Goal: Communication & Community: Connect with others

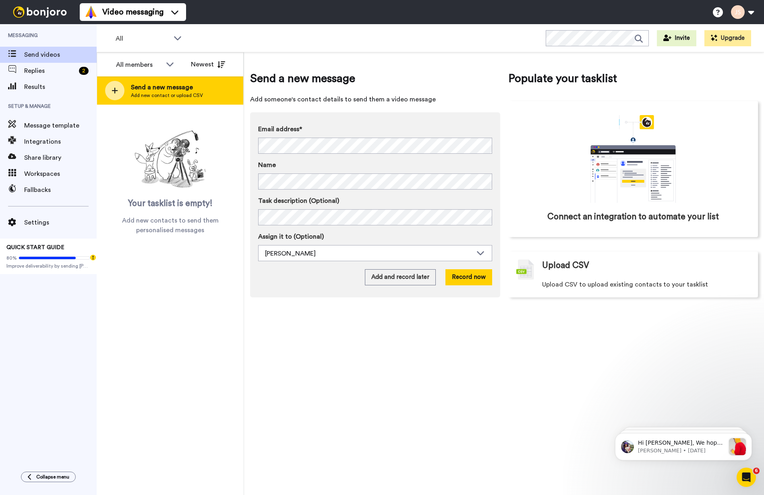
click at [181, 94] on span "Add new contact or upload CSV" at bounding box center [167, 95] width 72 height 6
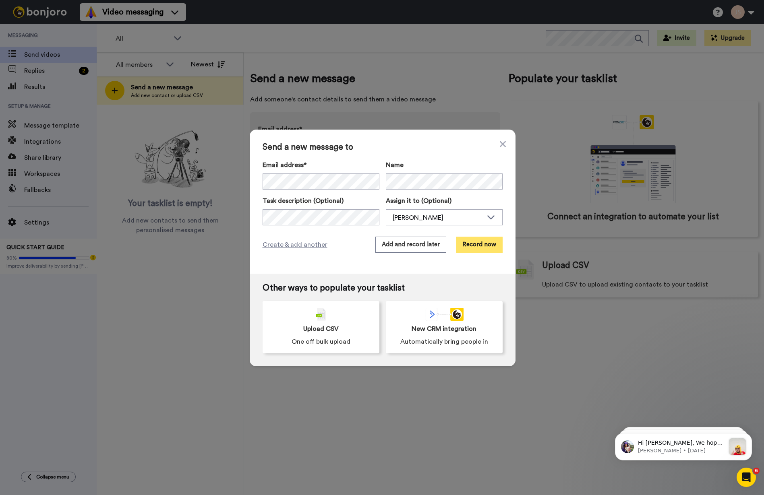
click at [479, 244] on button "Record now" at bounding box center [479, 245] width 47 height 16
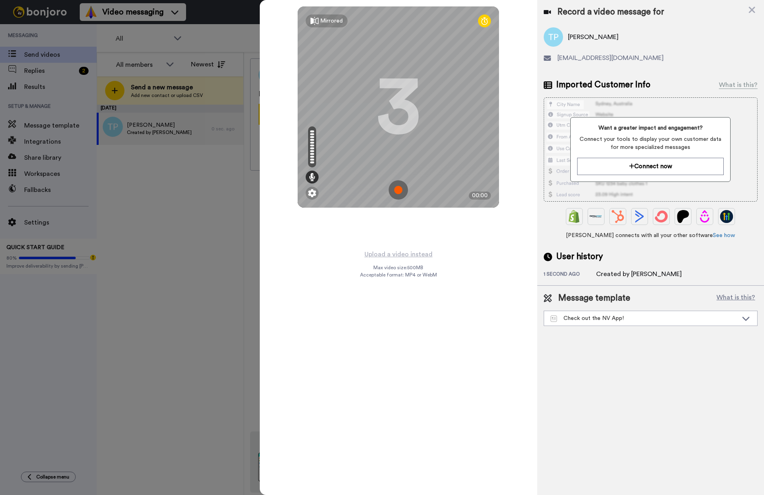
click at [399, 190] on img at bounding box center [397, 189] width 19 height 19
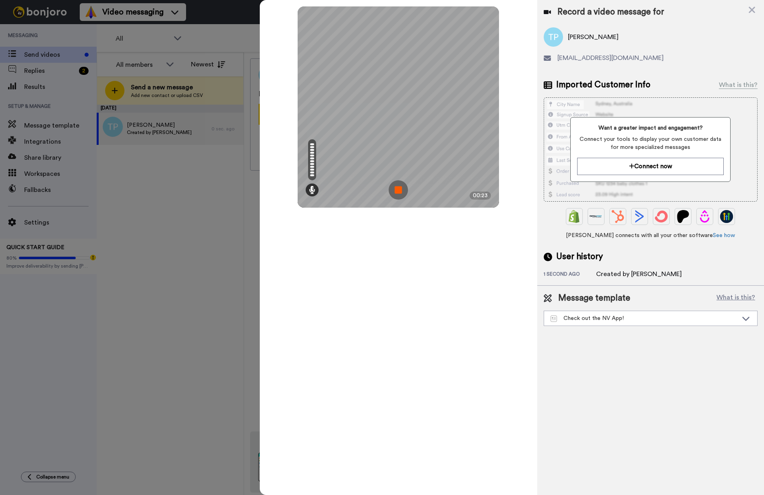
click at [399, 190] on img at bounding box center [397, 189] width 19 height 19
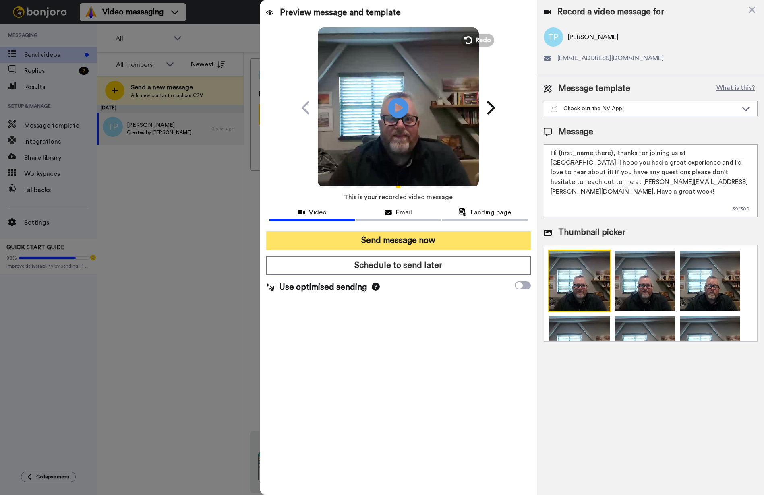
click at [446, 240] on button "Send message now" at bounding box center [398, 240] width 264 height 19
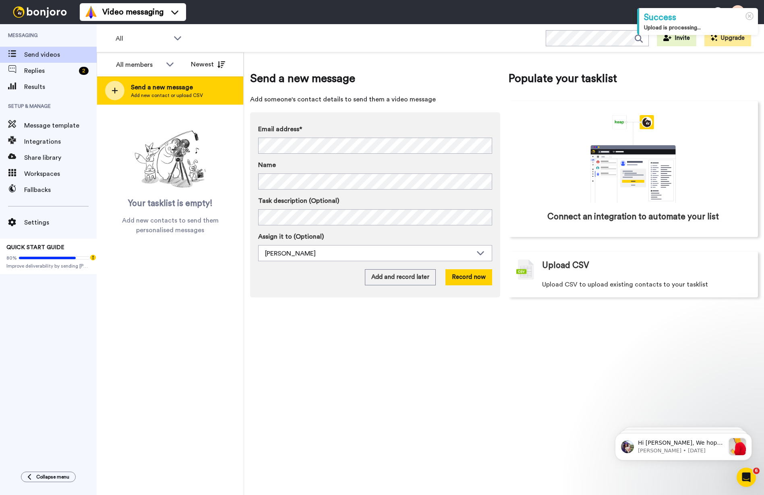
click at [178, 93] on span "Add new contact or upload CSV" at bounding box center [167, 95] width 72 height 6
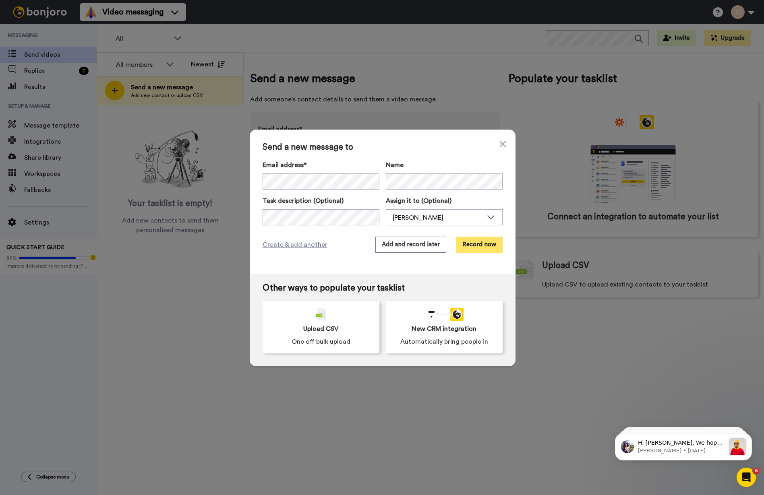
click at [475, 245] on button "Record now" at bounding box center [479, 245] width 47 height 16
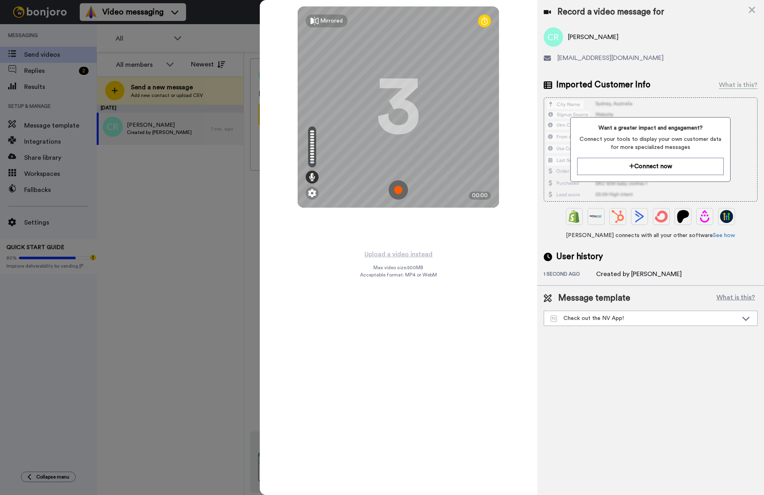
click at [399, 190] on img at bounding box center [397, 189] width 19 height 19
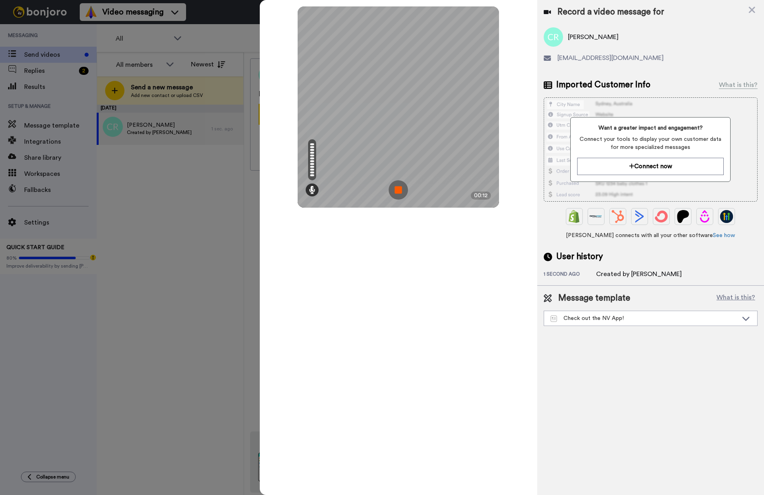
click at [399, 190] on img at bounding box center [397, 189] width 19 height 19
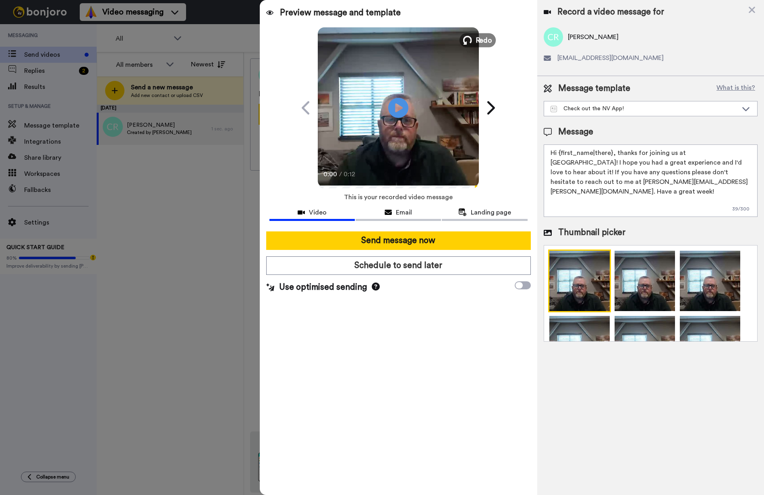
click at [483, 40] on span "Redo" at bounding box center [483, 40] width 17 height 10
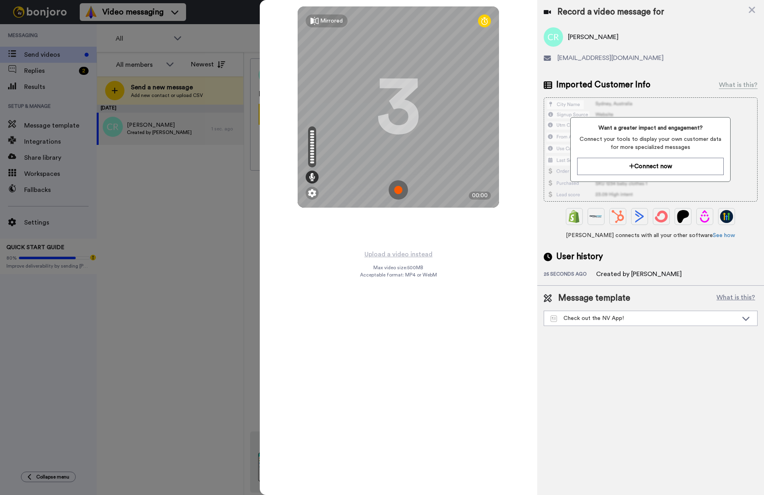
click at [397, 192] on img at bounding box center [397, 189] width 19 height 19
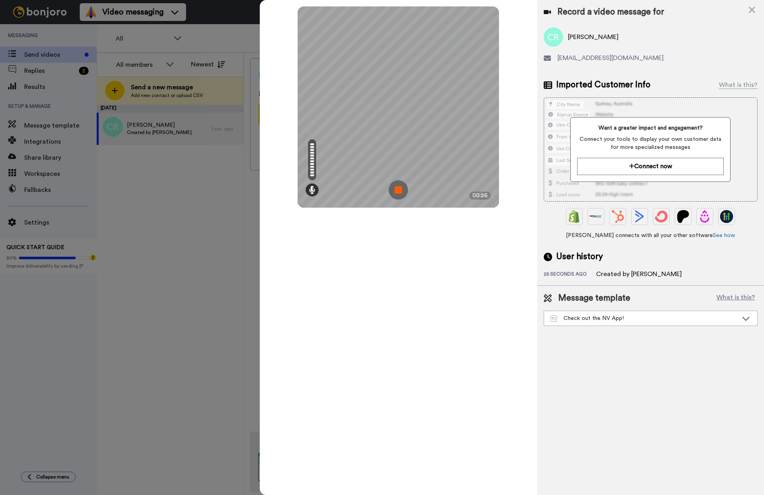
click at [397, 192] on img at bounding box center [397, 189] width 19 height 19
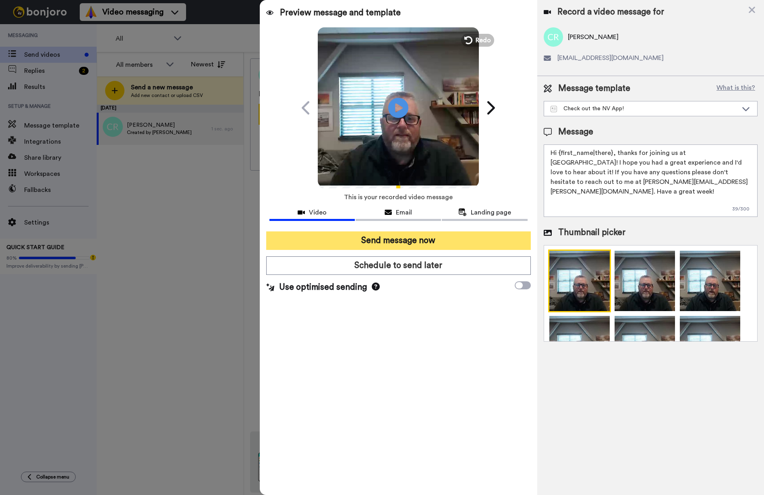
click at [435, 241] on button "Send message now" at bounding box center [398, 240] width 264 height 19
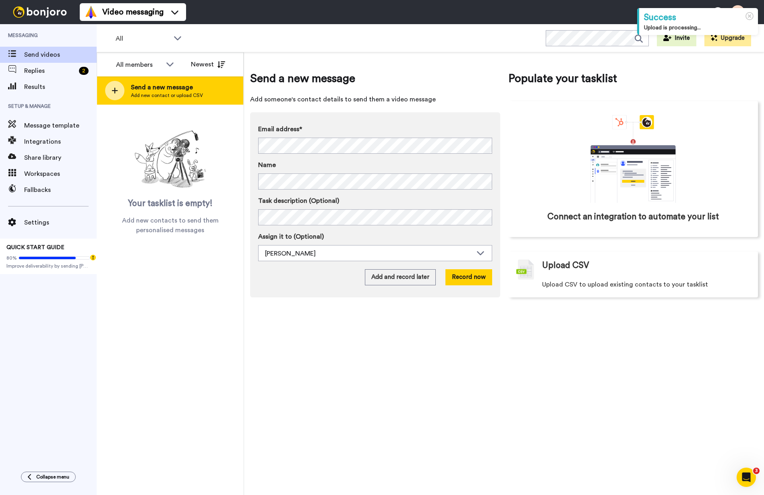
click at [228, 91] on div "Send a new message Add new contact or upload CSV" at bounding box center [170, 90] width 146 height 28
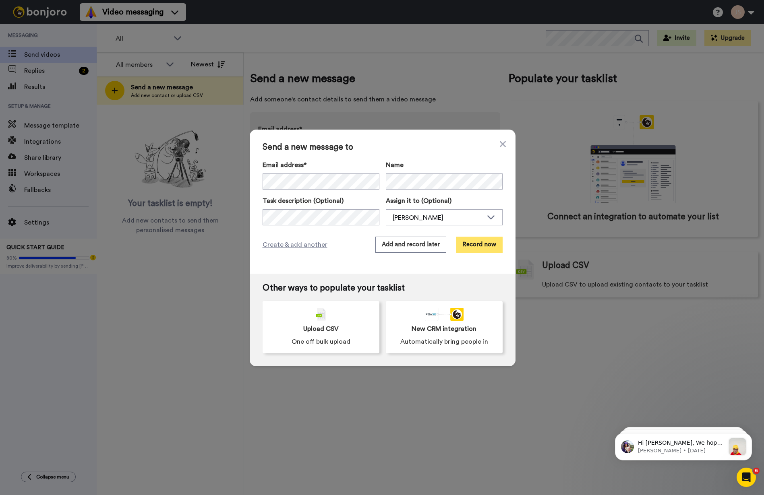
click at [484, 248] on button "Record now" at bounding box center [479, 245] width 47 height 16
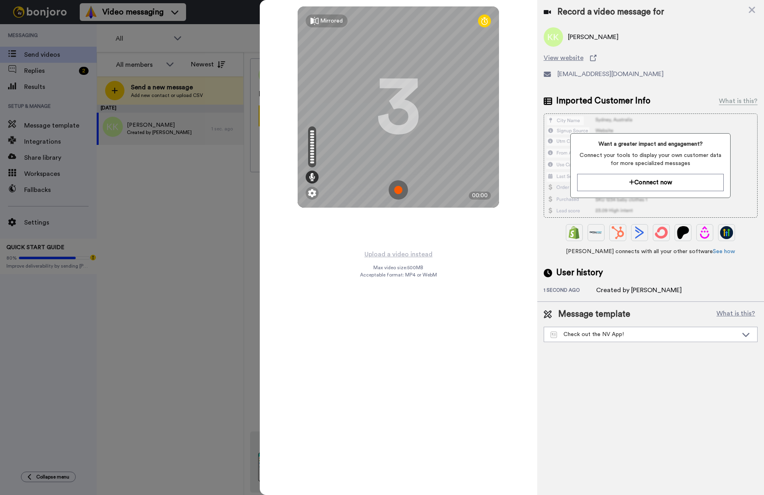
click at [399, 190] on img at bounding box center [397, 189] width 19 height 19
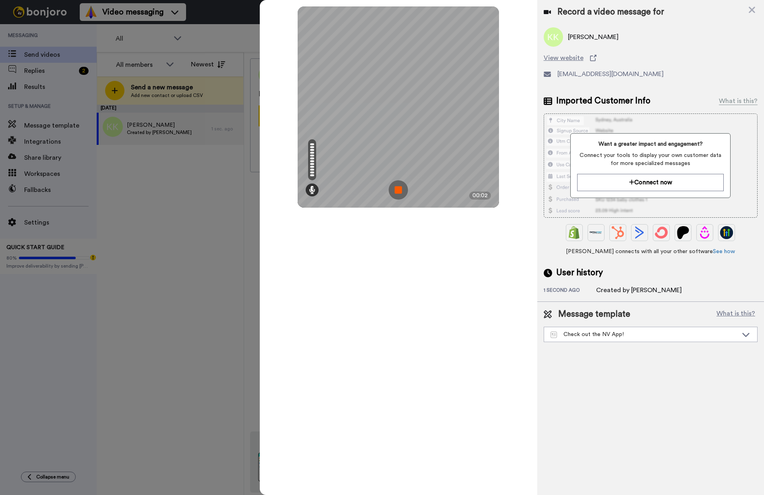
click at [399, 190] on img at bounding box center [397, 189] width 19 height 19
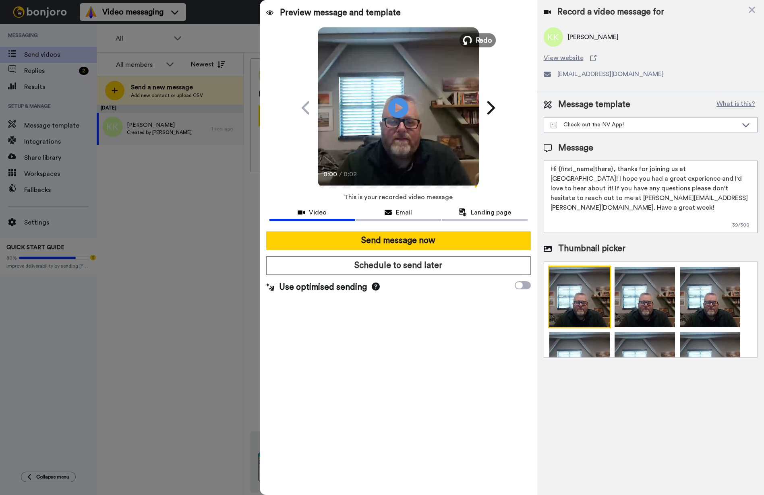
click at [481, 40] on span "Redo" at bounding box center [483, 40] width 17 height 10
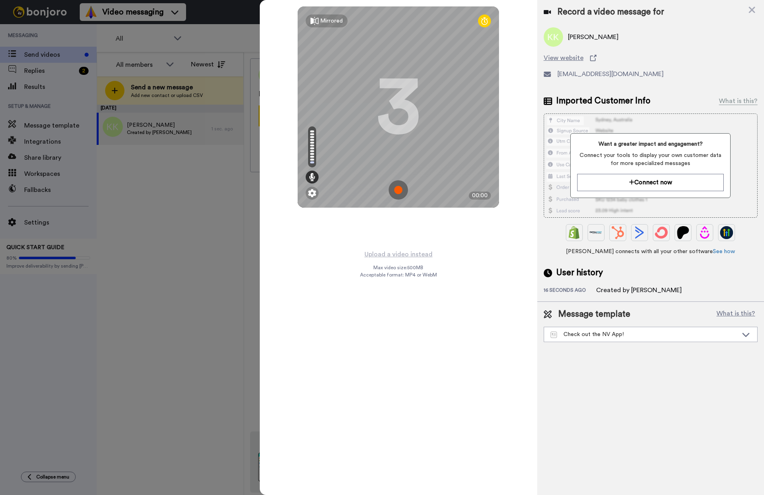
click at [398, 192] on img at bounding box center [397, 189] width 19 height 19
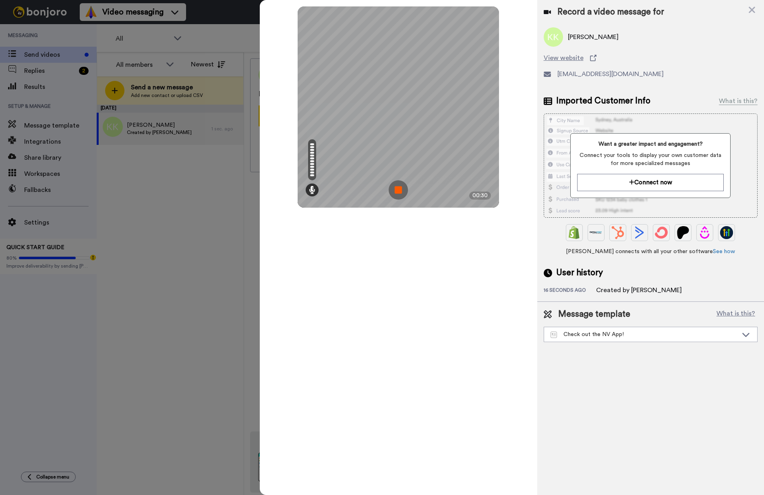
click at [398, 192] on img at bounding box center [397, 189] width 19 height 19
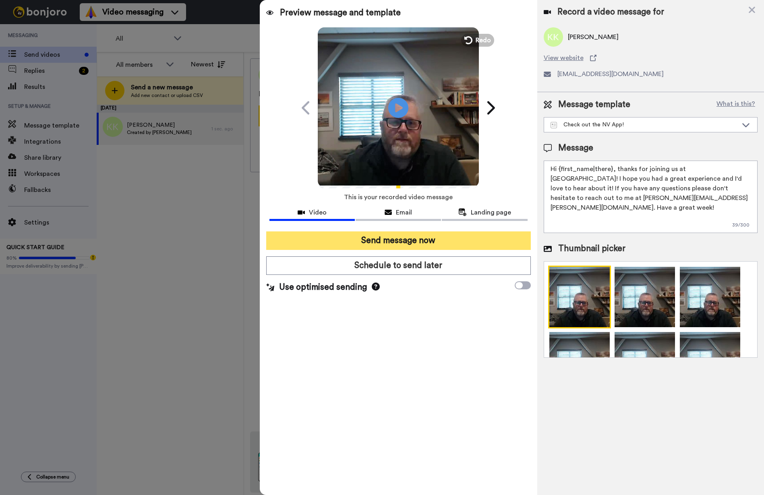
click at [459, 240] on button "Send message now" at bounding box center [398, 240] width 264 height 19
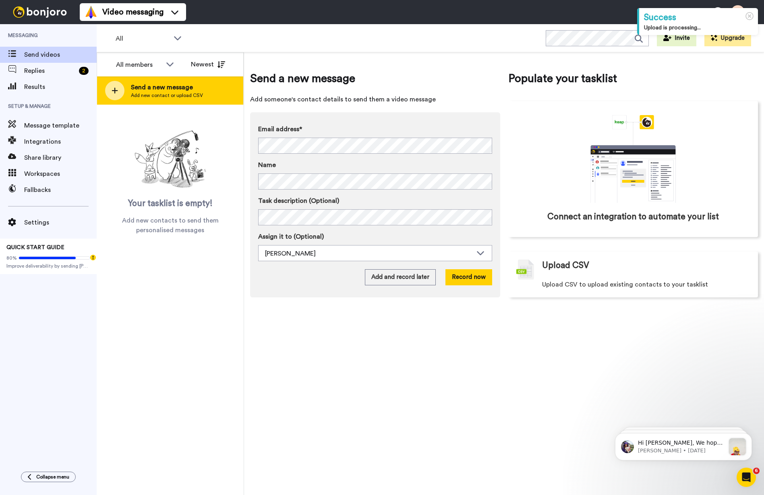
click at [211, 82] on div "Send a new message Add new contact or upload CSV" at bounding box center [170, 90] width 146 height 28
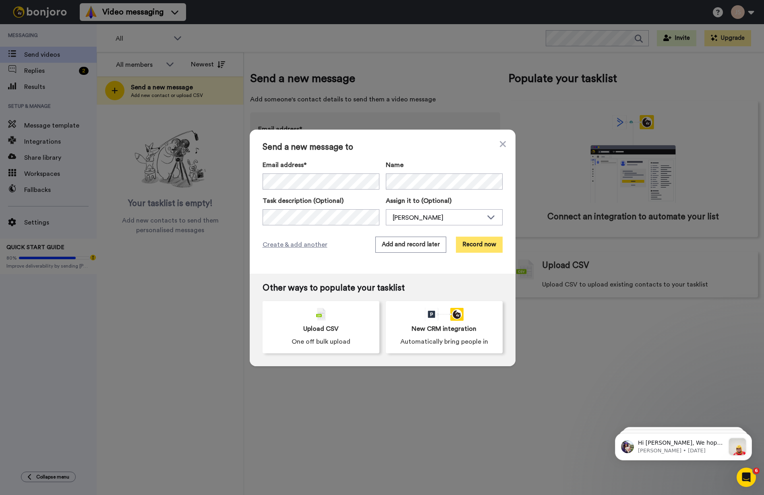
click at [474, 246] on button "Record now" at bounding box center [479, 245] width 47 height 16
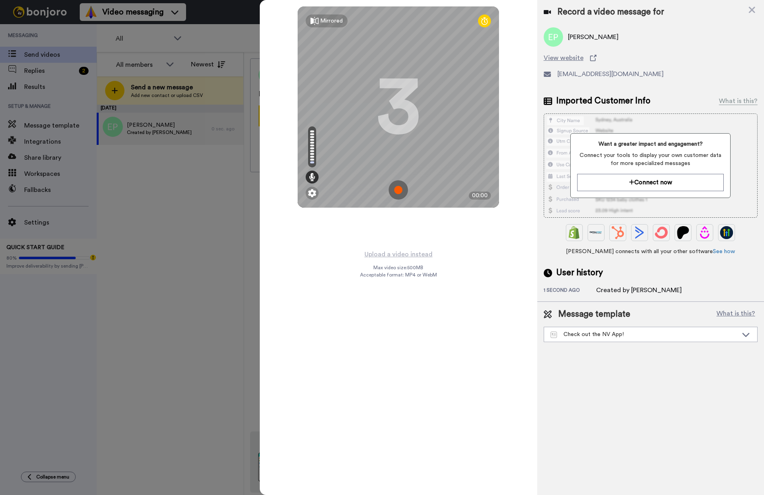
click at [400, 194] on img at bounding box center [397, 189] width 19 height 19
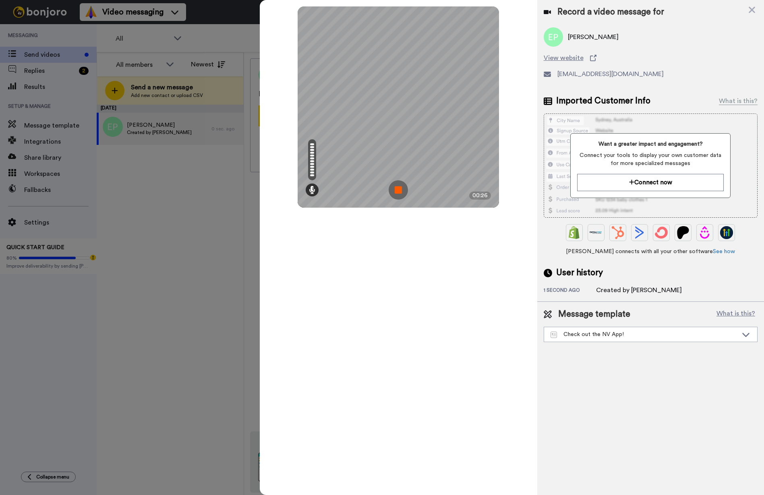
click at [400, 194] on img at bounding box center [397, 189] width 19 height 19
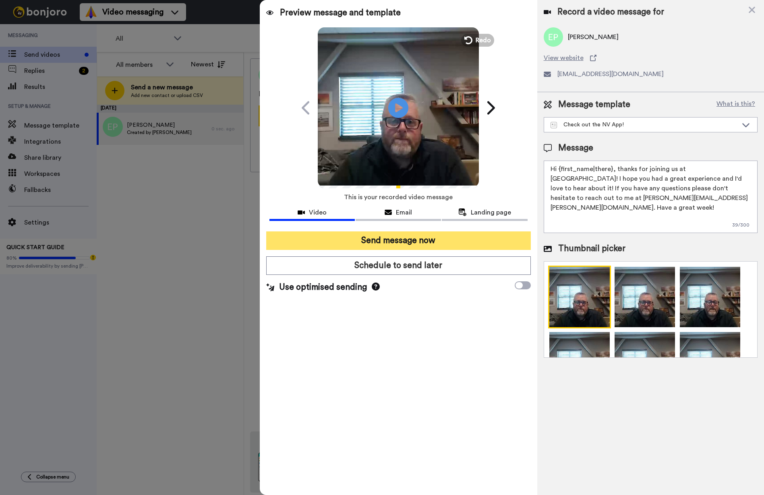
click at [466, 242] on button "Send message now" at bounding box center [398, 240] width 264 height 19
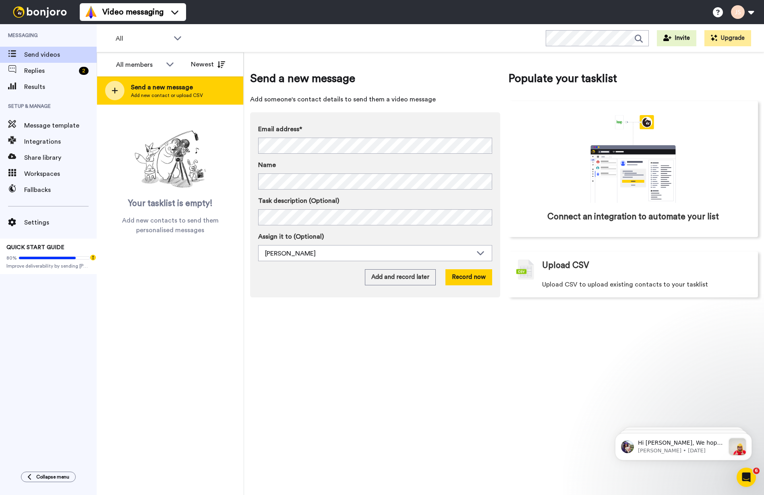
click at [190, 86] on span "Send a new message" at bounding box center [167, 88] width 72 height 10
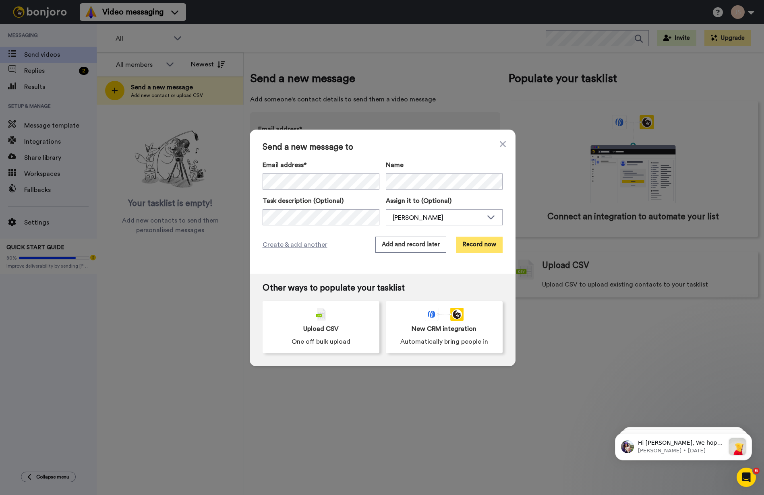
click at [480, 244] on button "Record now" at bounding box center [479, 245] width 47 height 16
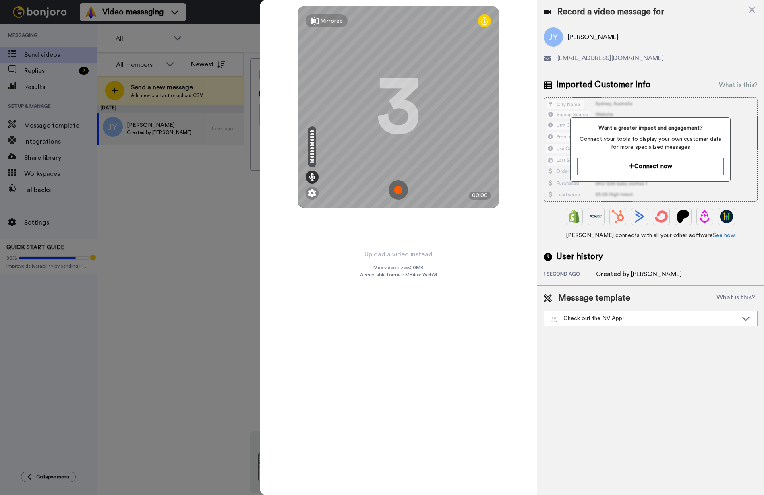
click at [399, 190] on img at bounding box center [397, 189] width 19 height 19
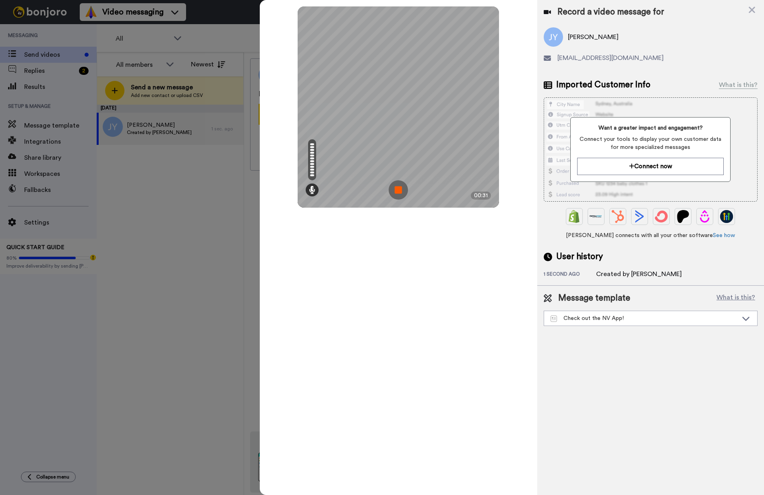
click at [399, 190] on img at bounding box center [397, 189] width 19 height 19
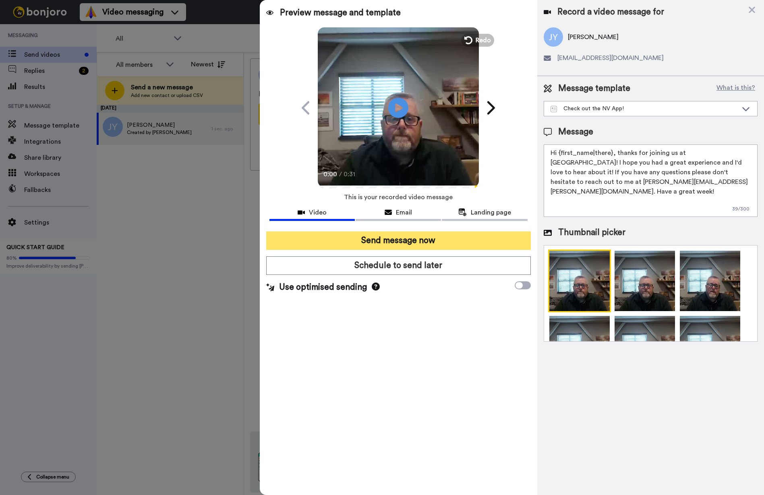
click at [424, 241] on button "Send message now" at bounding box center [398, 240] width 264 height 19
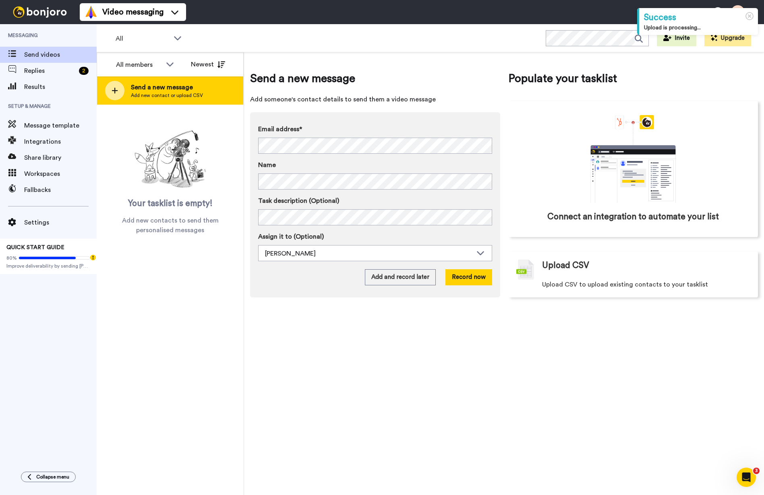
click at [198, 99] on div "Send a new message Add new contact or upload CSV" at bounding box center [170, 90] width 146 height 28
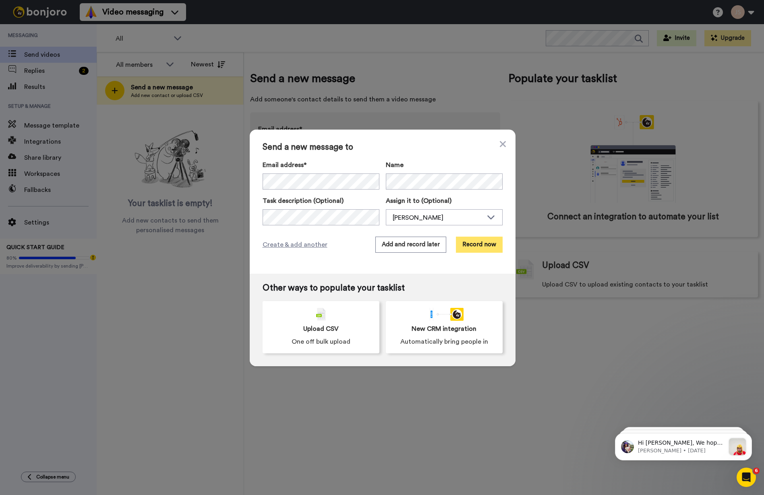
click at [483, 245] on button "Record now" at bounding box center [479, 245] width 47 height 16
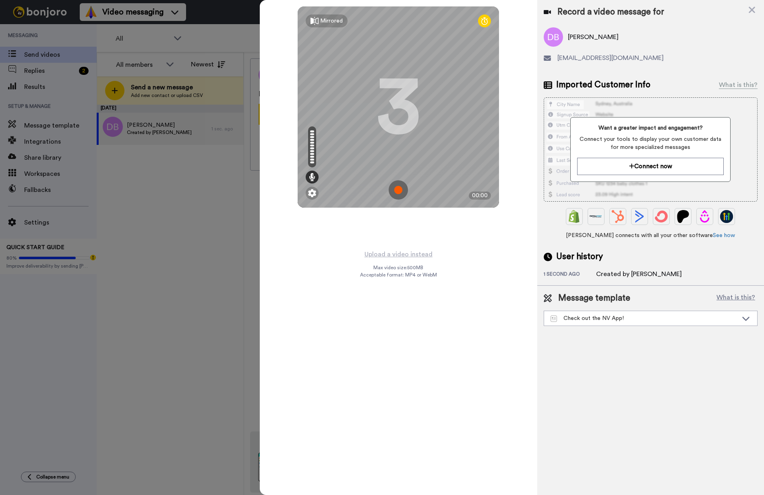
click at [400, 193] on img at bounding box center [397, 189] width 19 height 19
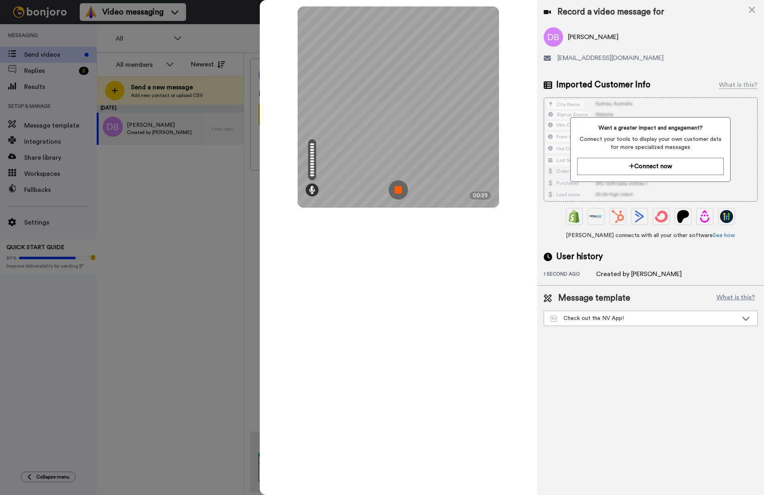
click at [400, 192] on img at bounding box center [397, 189] width 19 height 19
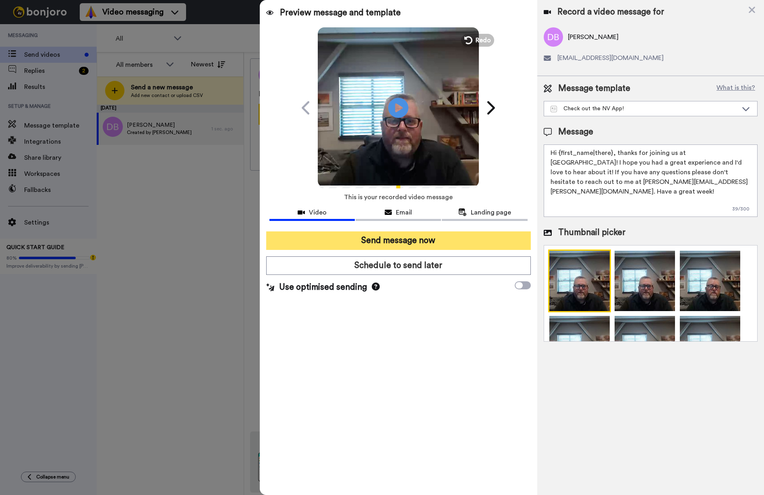
click at [438, 241] on button "Send message now" at bounding box center [398, 240] width 264 height 19
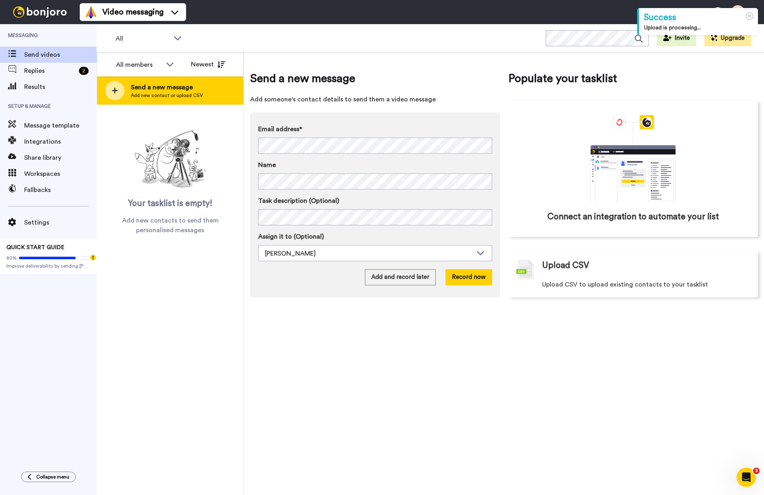
click at [221, 92] on div "Send a new message Add new contact or upload CSV" at bounding box center [170, 90] width 146 height 28
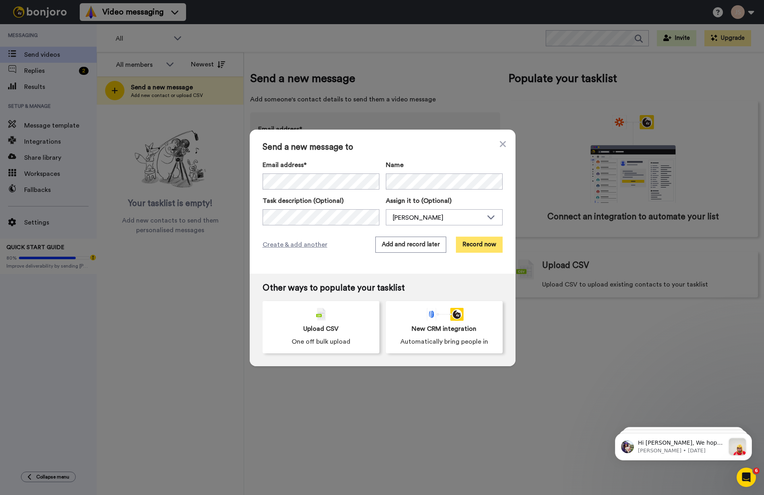
click at [482, 246] on button "Record now" at bounding box center [479, 245] width 47 height 16
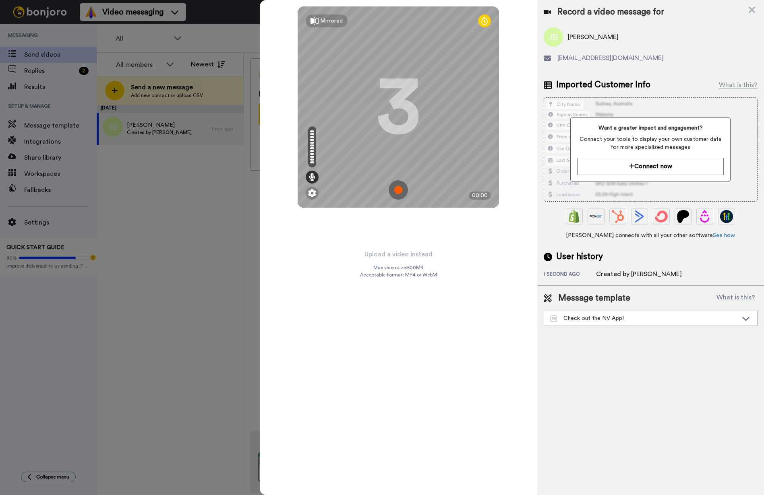
click at [400, 191] on img at bounding box center [397, 189] width 19 height 19
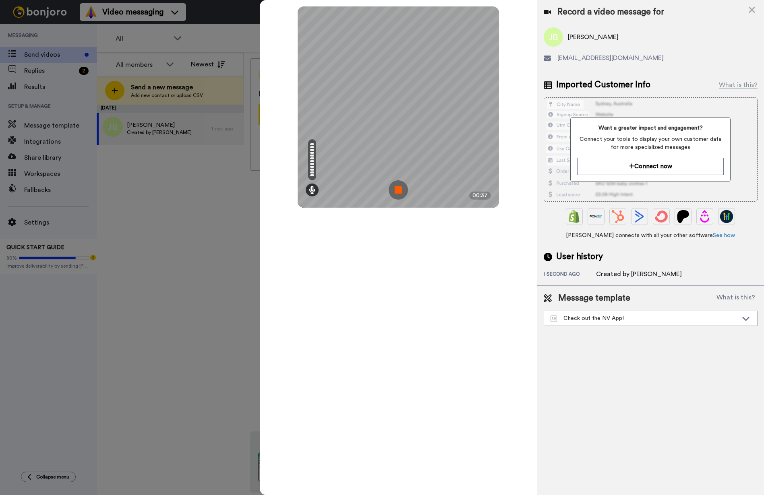
click at [400, 191] on img at bounding box center [397, 189] width 19 height 19
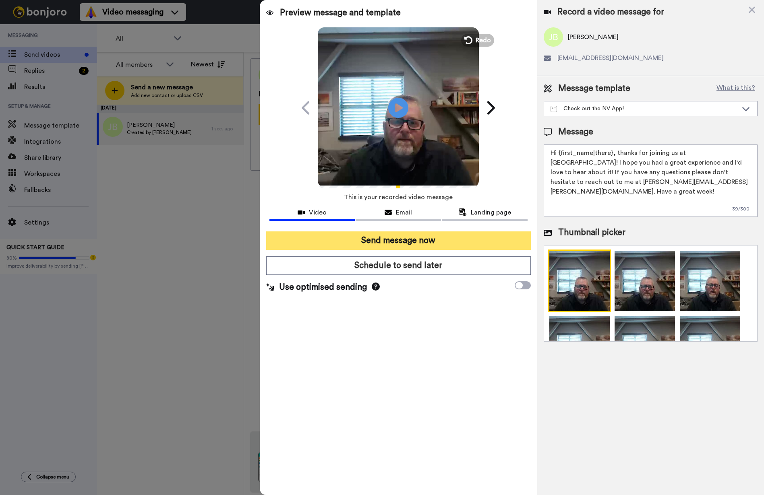
click at [444, 241] on button "Send message now" at bounding box center [398, 240] width 264 height 19
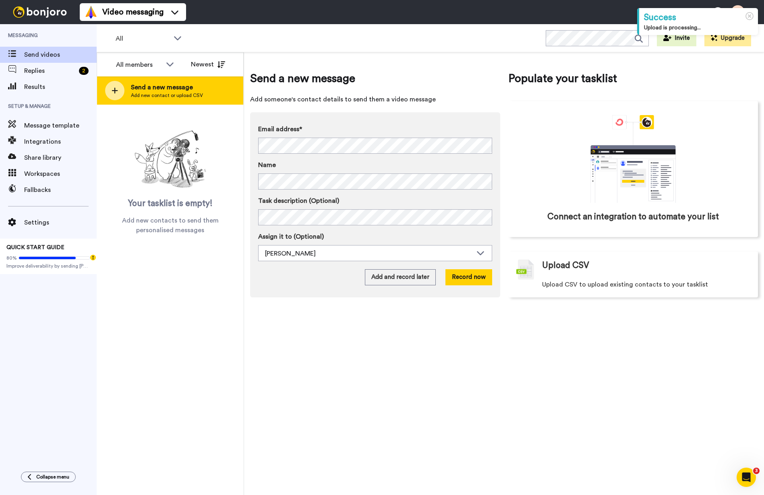
click at [202, 92] on div "Send a new message Add new contact or upload CSV" at bounding box center [170, 90] width 146 height 28
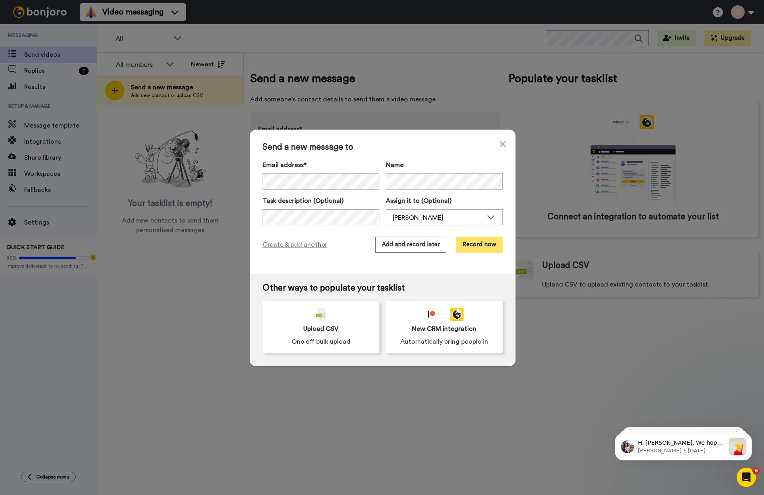
click at [482, 244] on button "Record now" at bounding box center [479, 245] width 47 height 16
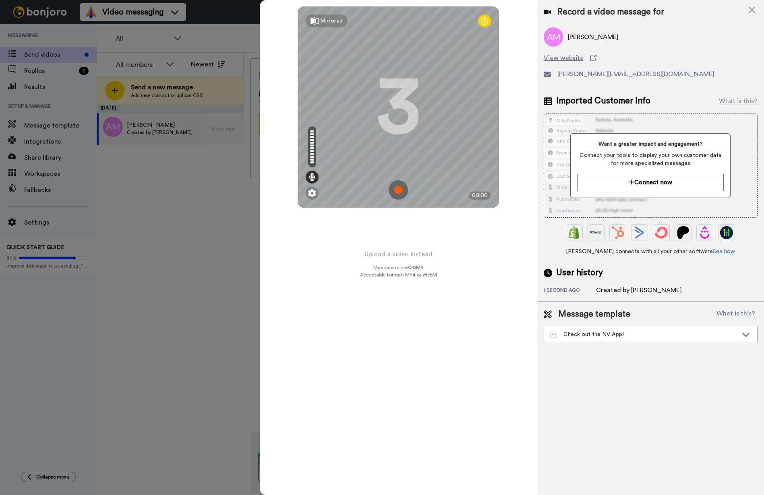
click at [400, 192] on img at bounding box center [397, 189] width 19 height 19
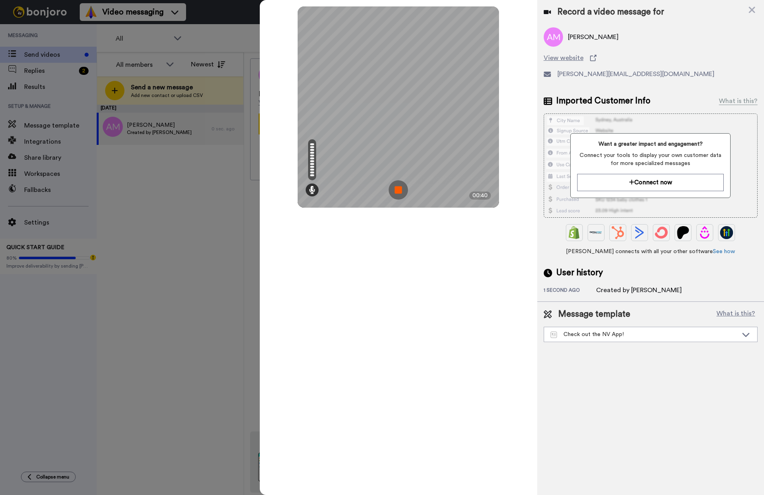
click at [400, 192] on img at bounding box center [397, 189] width 19 height 19
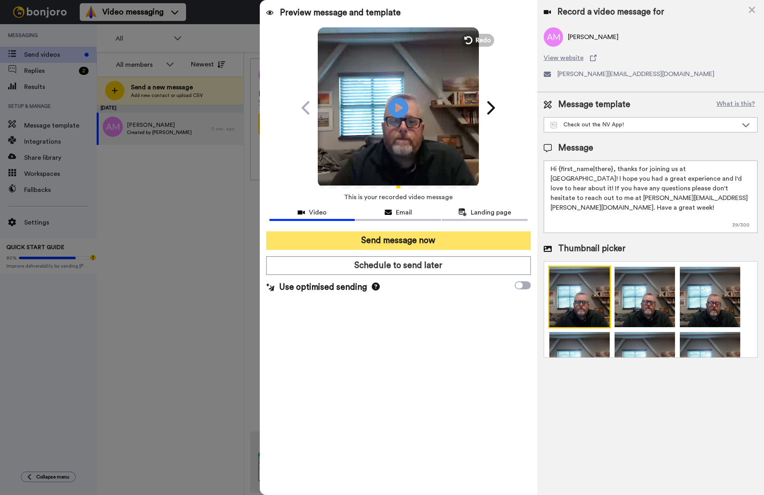
click at [444, 241] on button "Send message now" at bounding box center [398, 240] width 264 height 19
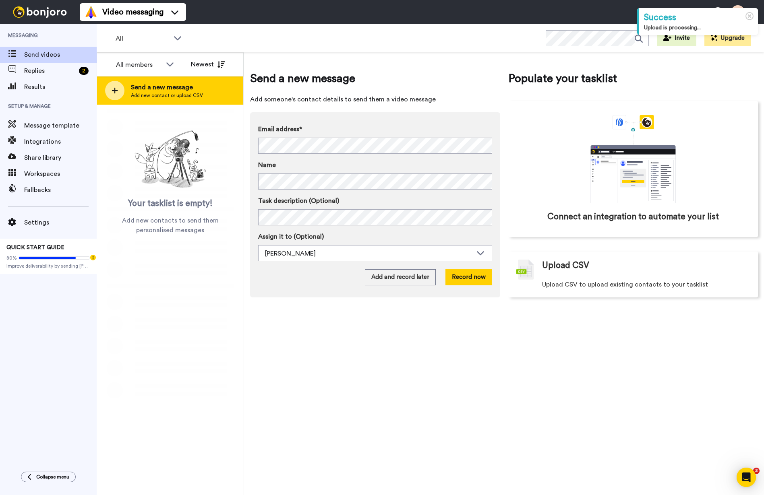
click at [183, 89] on span "Send a new message" at bounding box center [167, 88] width 72 height 10
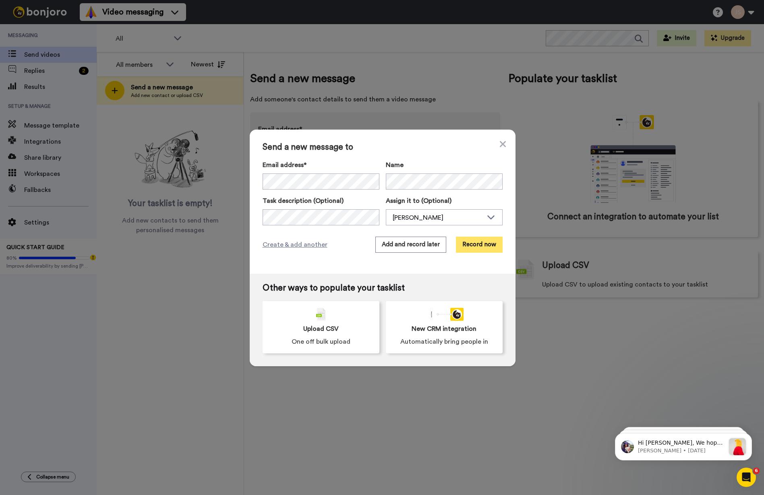
click at [478, 246] on button "Record now" at bounding box center [479, 245] width 47 height 16
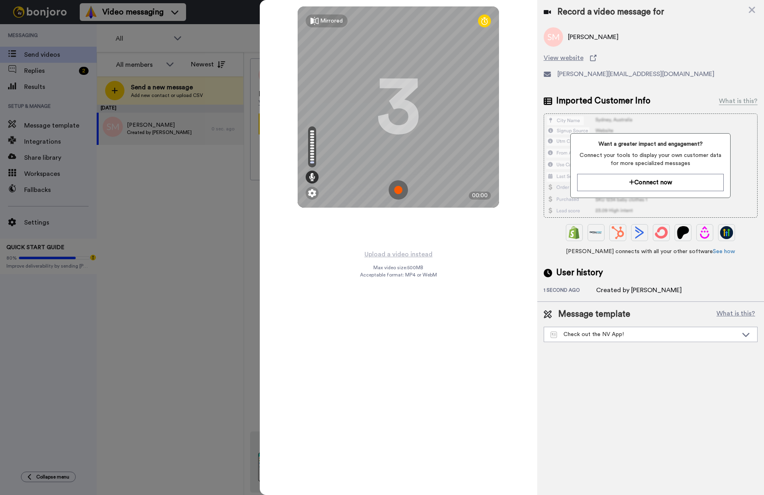
click at [398, 192] on img at bounding box center [397, 189] width 19 height 19
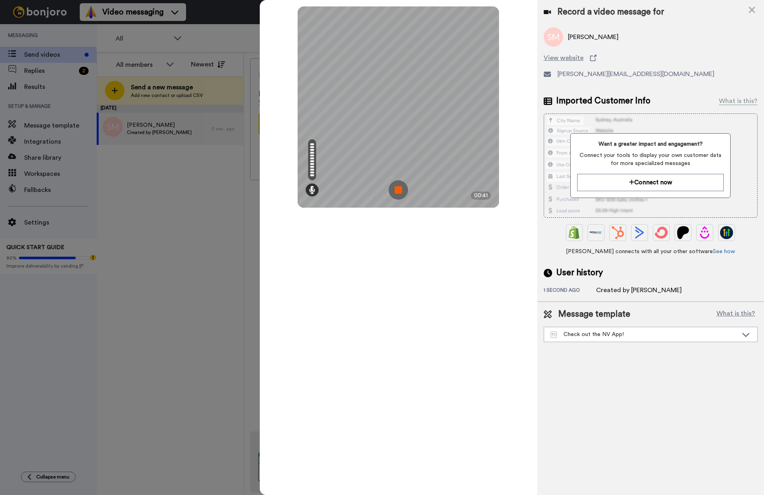
click at [398, 192] on img at bounding box center [397, 189] width 19 height 19
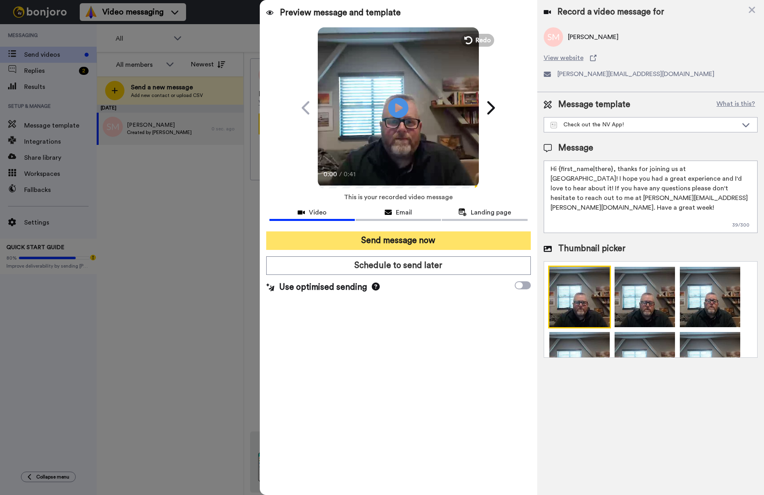
click at [390, 237] on button "Send message now" at bounding box center [398, 240] width 264 height 19
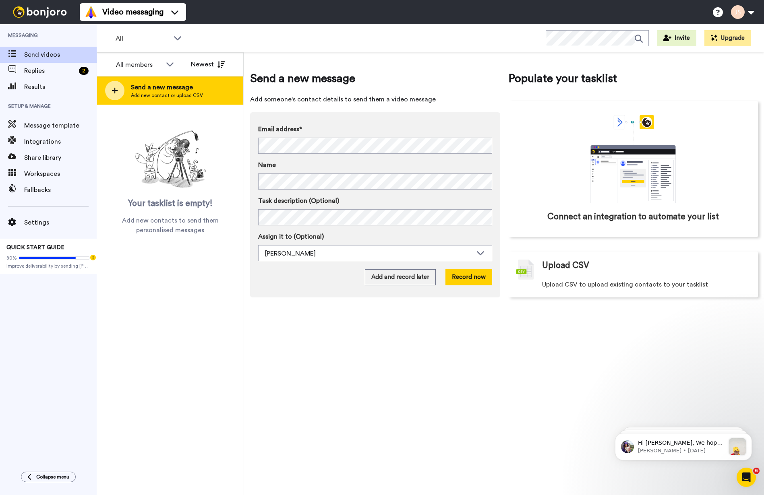
click at [213, 93] on div "Send a new message Add new contact or upload CSV" at bounding box center [170, 90] width 146 height 28
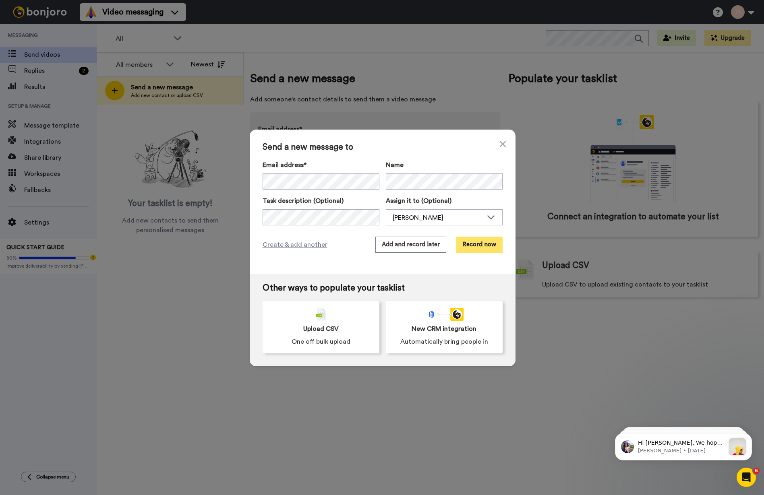
click at [483, 246] on button "Record now" at bounding box center [479, 245] width 47 height 16
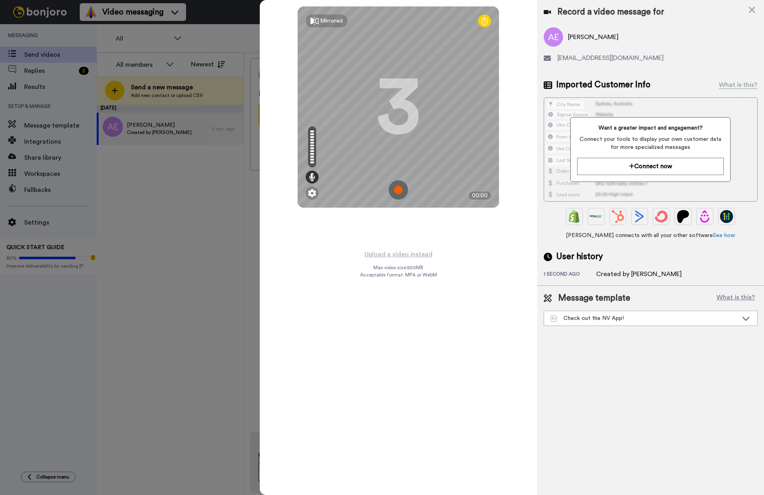
click at [398, 191] on img at bounding box center [397, 189] width 19 height 19
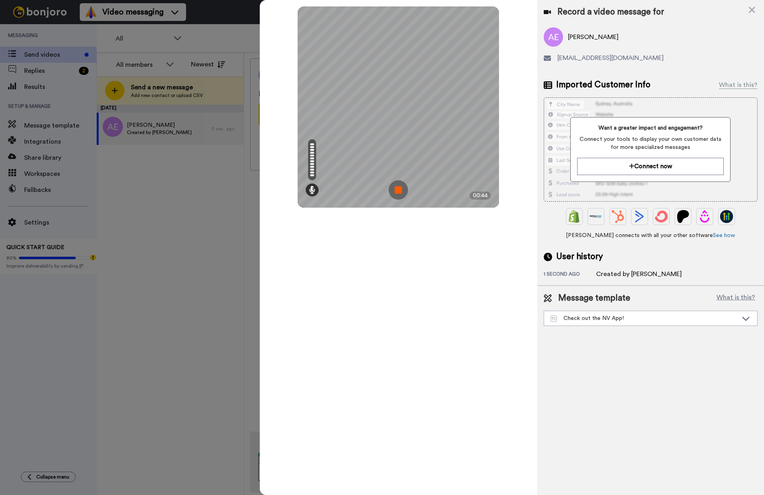
click at [398, 191] on img at bounding box center [397, 189] width 19 height 19
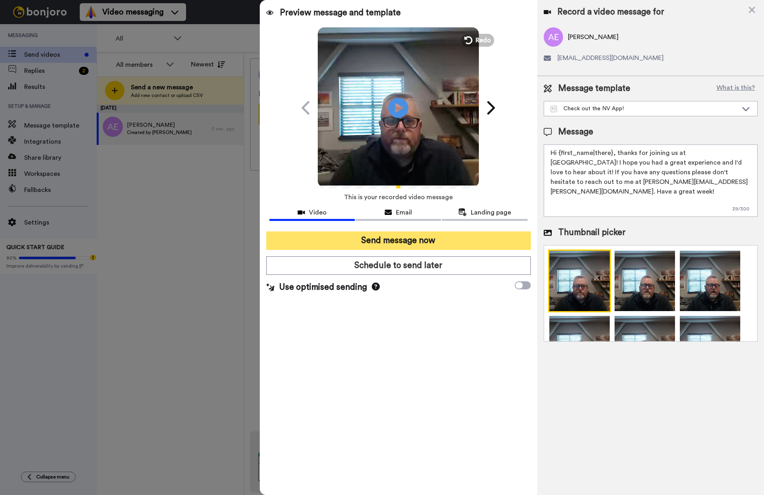
click at [489, 237] on button "Send message now" at bounding box center [398, 240] width 264 height 19
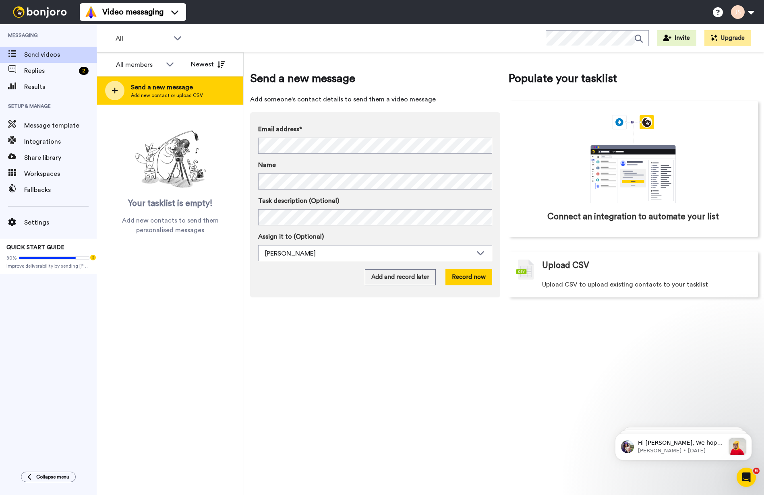
click at [215, 90] on div "Send a new message Add new contact or upload CSV" at bounding box center [170, 90] width 146 height 28
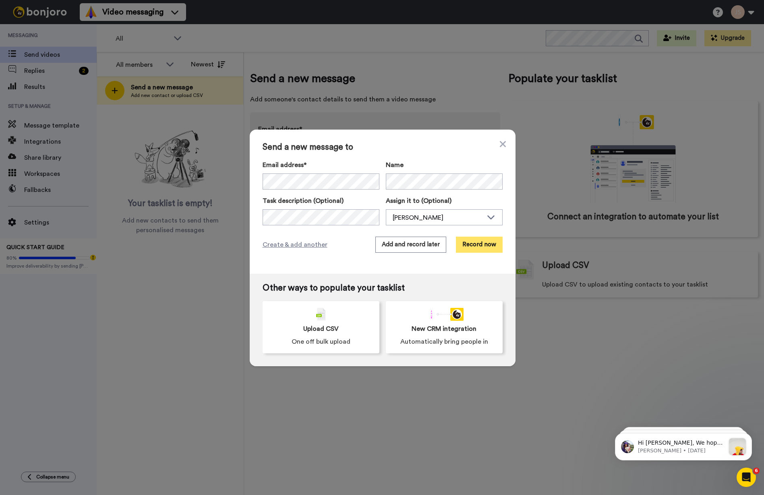
click at [479, 244] on button "Record now" at bounding box center [479, 245] width 47 height 16
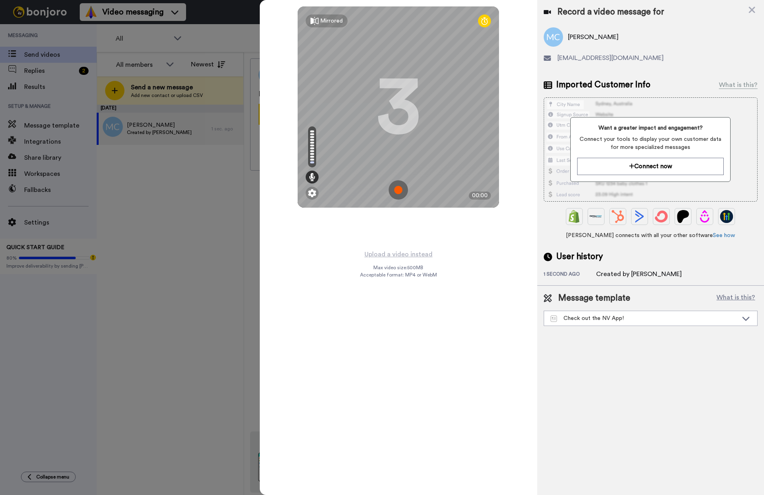
click at [398, 189] on img at bounding box center [397, 189] width 19 height 19
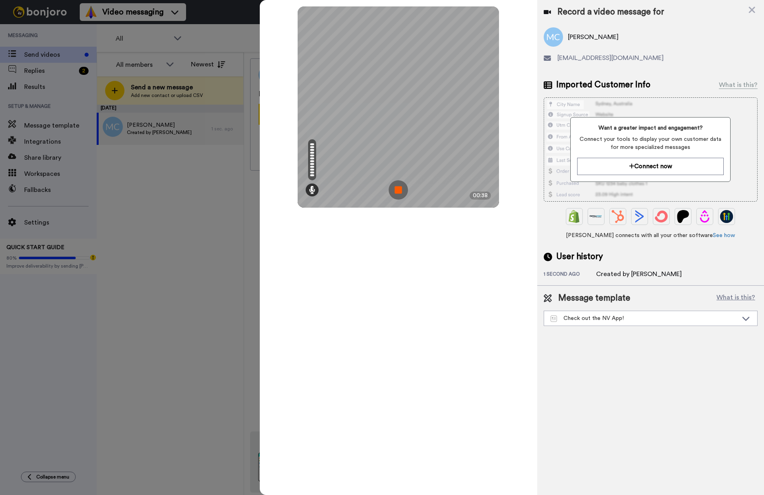
click at [398, 189] on img at bounding box center [397, 189] width 19 height 19
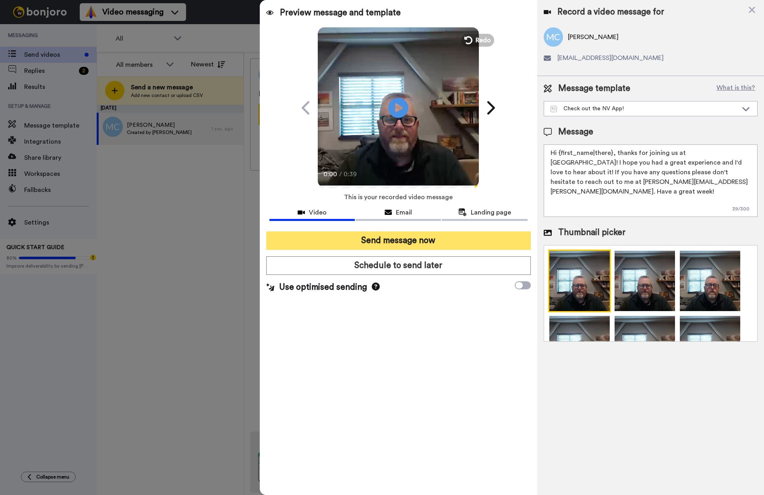
click at [423, 240] on button "Send message now" at bounding box center [398, 240] width 264 height 19
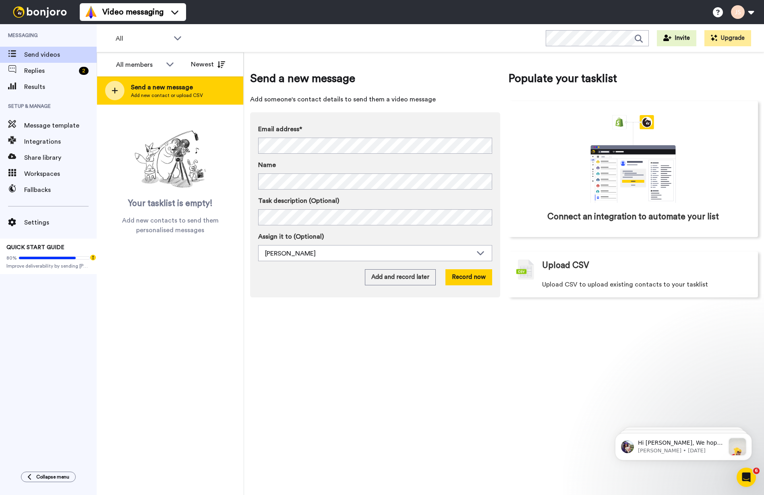
click at [216, 93] on div "Send a new message Add new contact or upload CSV" at bounding box center [170, 90] width 146 height 28
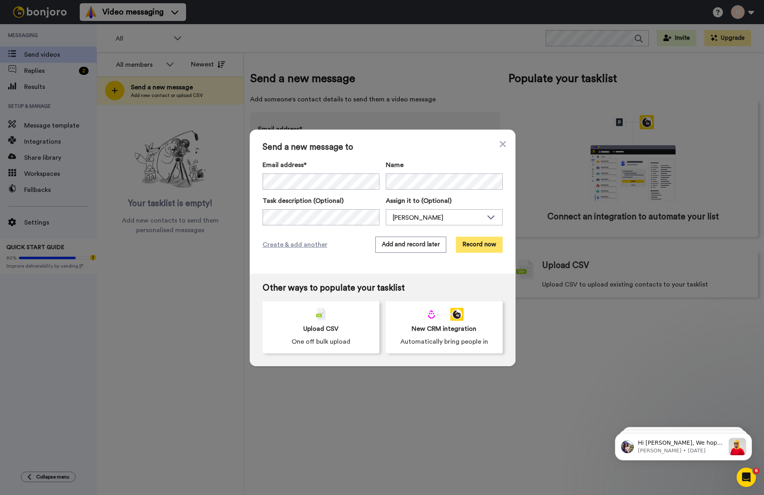
click at [475, 245] on button "Record now" at bounding box center [479, 245] width 47 height 16
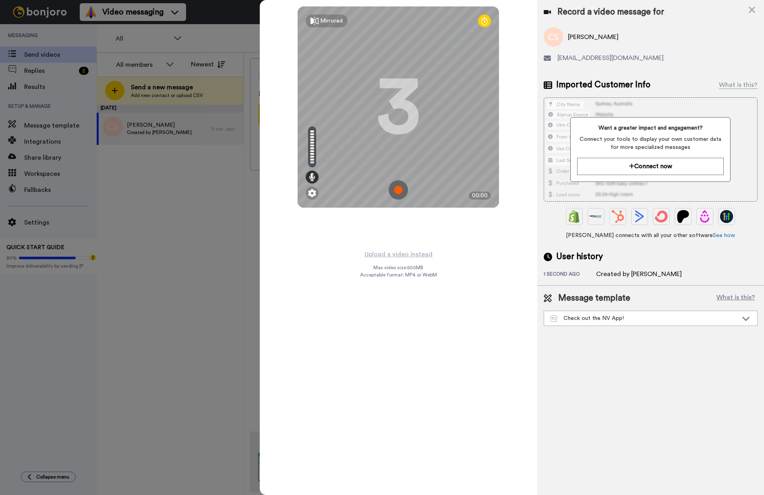
click at [398, 190] on img at bounding box center [397, 189] width 19 height 19
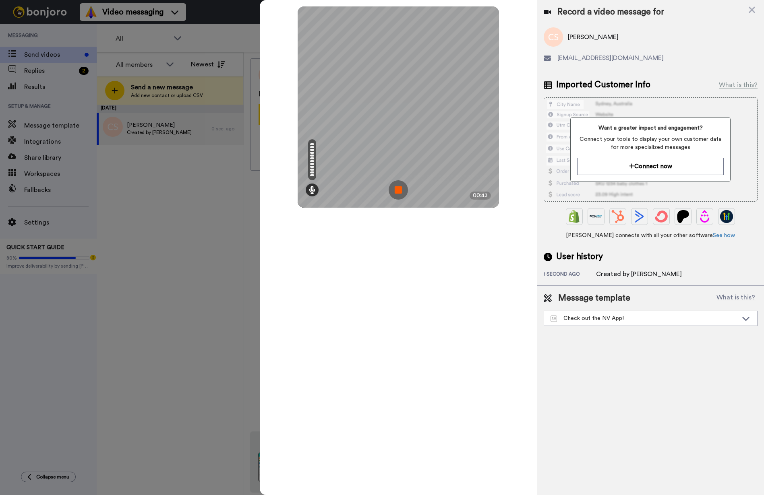
click at [398, 190] on img at bounding box center [397, 189] width 19 height 19
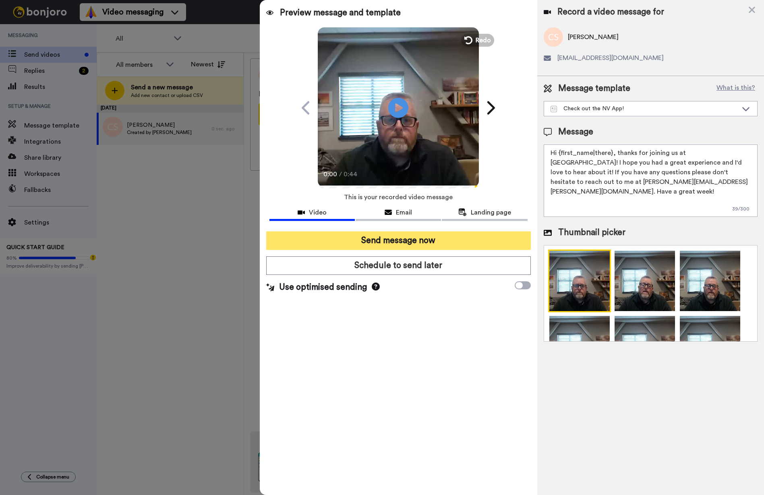
click at [338, 239] on button "Send message now" at bounding box center [398, 240] width 264 height 19
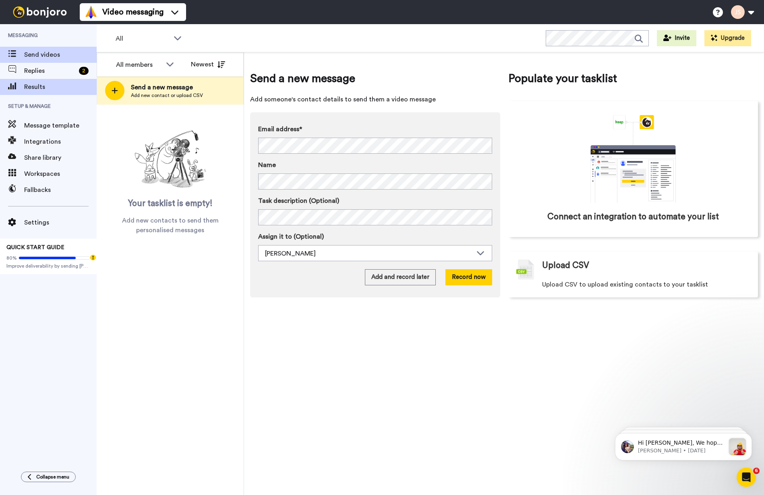
click at [35, 87] on span "Results" at bounding box center [60, 87] width 72 height 10
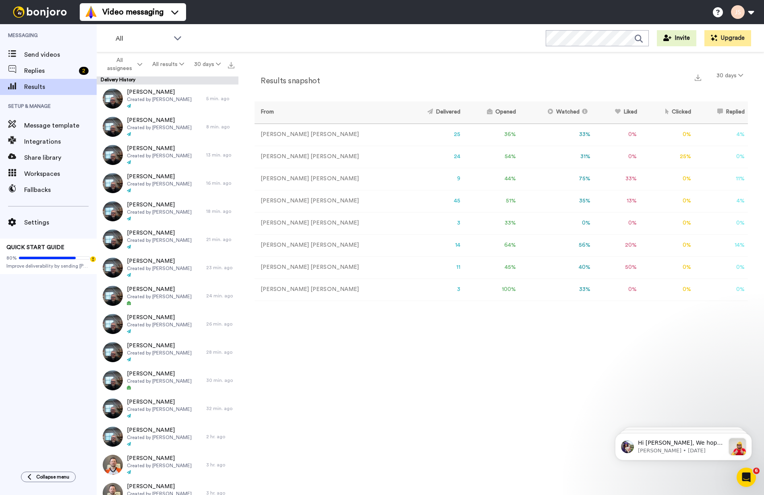
click at [408, 201] on td "45" at bounding box center [432, 201] width 61 height 22
click at [184, 65] on button "All results" at bounding box center [168, 64] width 42 height 14
click at [160, 184] on div "All results" at bounding box center [168, 182] width 37 height 9
click at [177, 39] on icon at bounding box center [177, 38] width 7 height 4
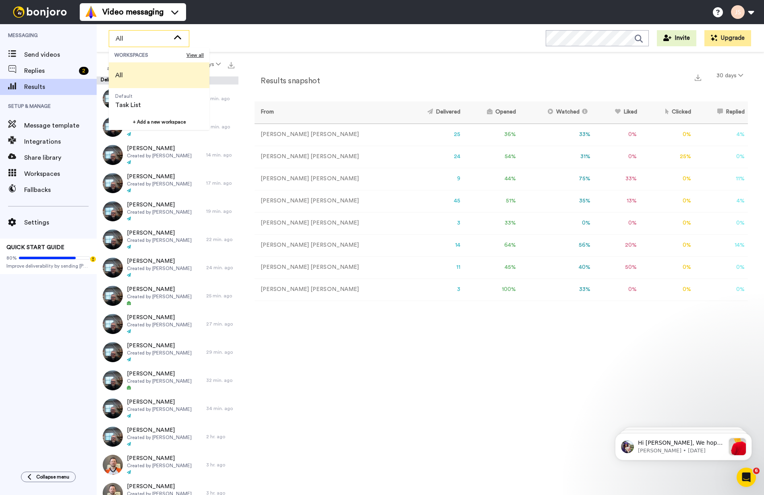
click at [177, 39] on icon at bounding box center [178, 38] width 10 height 8
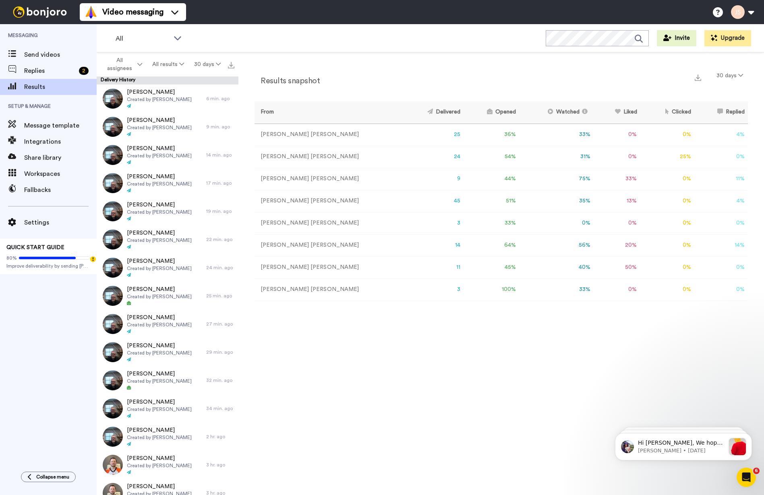
click at [306, 39] on div "All WORKSPACES View all All Default Task List + Add a new workspace Invite Upgr…" at bounding box center [430, 38] width 667 height 28
click at [63, 73] on span "Replies" at bounding box center [50, 71] width 52 height 10
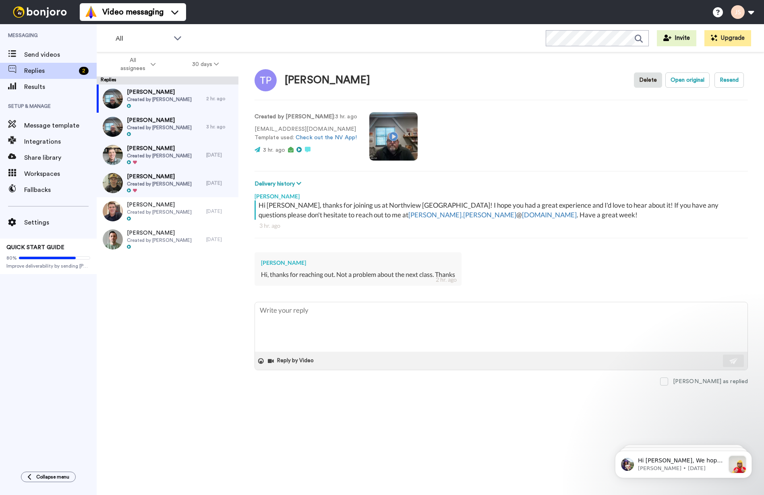
click at [157, 123] on span "[PERSON_NAME]" at bounding box center [159, 120] width 65 height 8
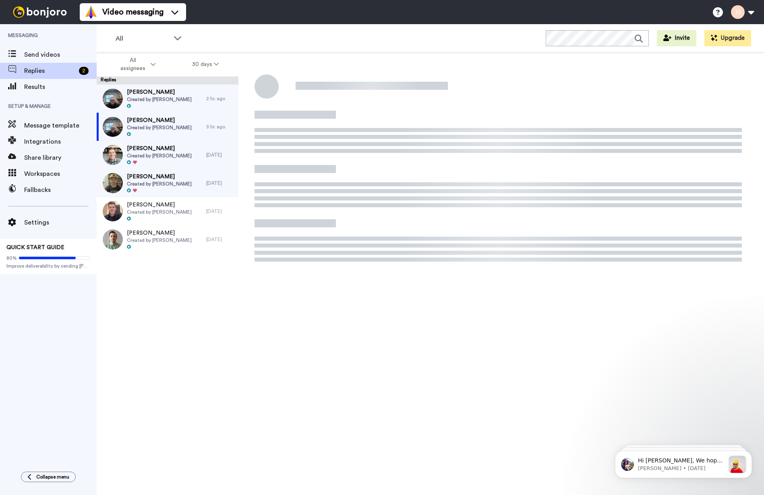
type textarea "x"
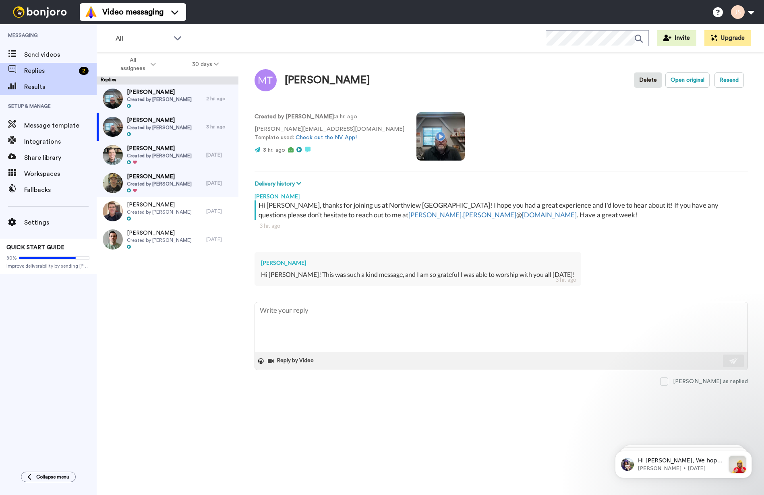
click at [34, 86] on span "Results" at bounding box center [60, 87] width 72 height 10
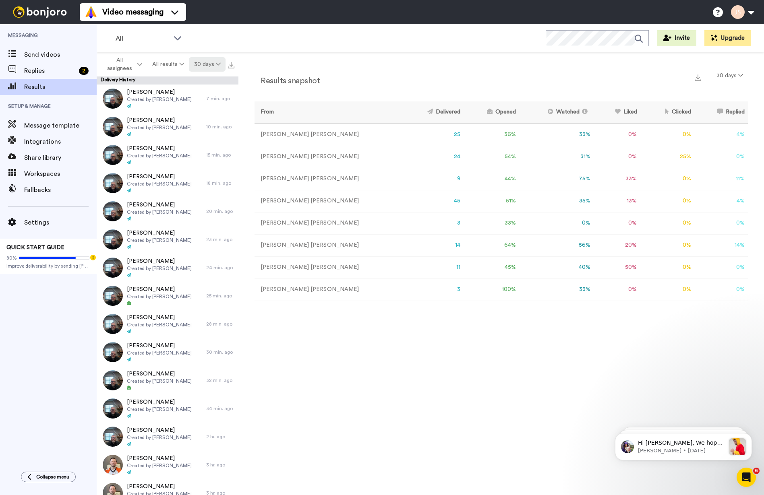
click at [220, 63] on icon at bounding box center [218, 64] width 5 height 6
click at [200, 95] on span "60 days" at bounding box center [197, 95] width 22 height 6
click at [400, 64] on div "Results snapshot 30 days From Delivered Opened Watched Liked Clicked Replied Fa…" at bounding box center [500, 275] width 525 height 447
click at [175, 37] on icon at bounding box center [177, 38] width 7 height 4
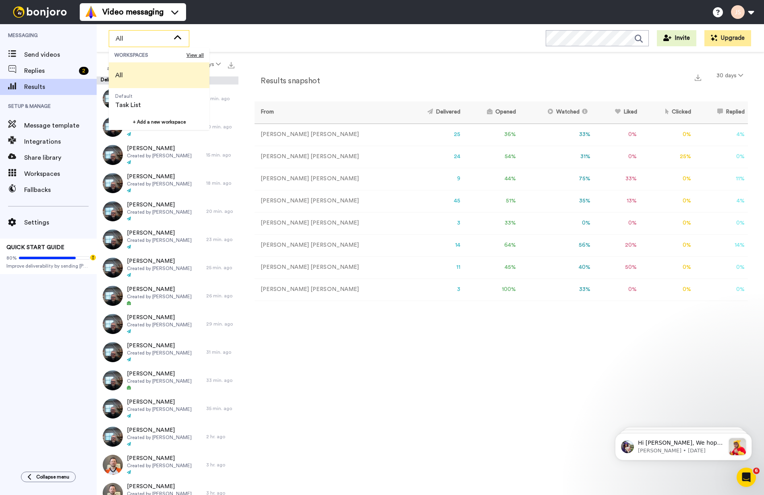
click at [175, 37] on icon at bounding box center [177, 37] width 7 height 4
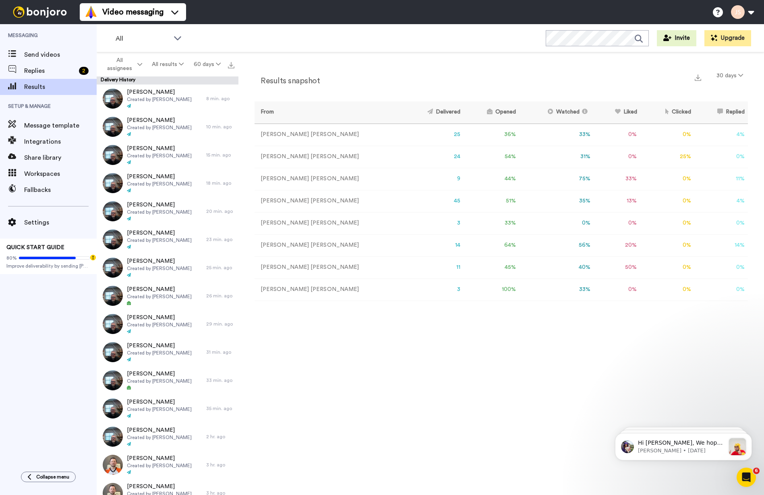
click at [311, 39] on div "All WORKSPACES View all All Default Task List + Add a new workspace Invite Upgr…" at bounding box center [430, 38] width 667 height 28
